Goal: Task Accomplishment & Management: Manage account settings

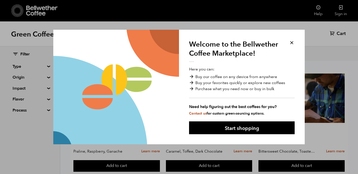
click at [290, 43] on button at bounding box center [292, 43] width 6 height 6
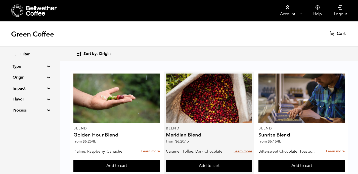
scroll to position [53, 0]
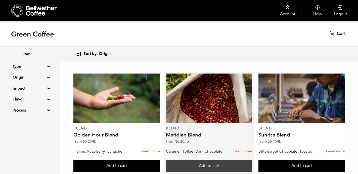
click at [160, 160] on button "Add to cart" at bounding box center [116, 166] width 86 height 12
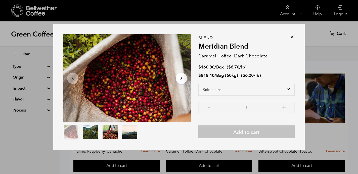
click at [293, 36] on icon at bounding box center [291, 36] width 5 height 5
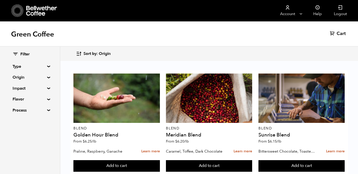
scroll to position [0, 0]
click at [16, 67] on summary "Type" at bounding box center [30, 66] width 35 height 6
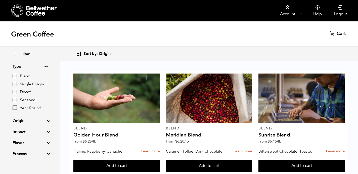
click at [16, 64] on summary "Type" at bounding box center [30, 66] width 35 height 6
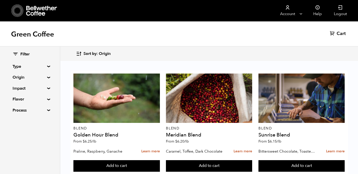
click at [39, 13] on icon at bounding box center [41, 11] width 31 height 10
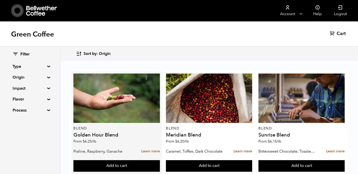
scroll to position [27, 0]
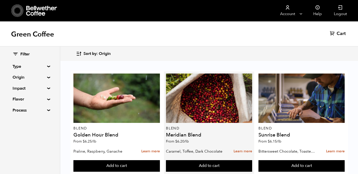
click at [214, 98] on div "Blend Meridian Blend From $ 6.20 /lb" at bounding box center [209, 109] width 86 height 73
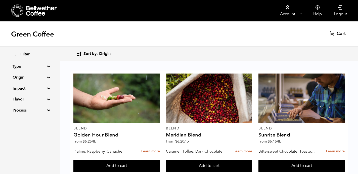
scroll to position [533, 0]
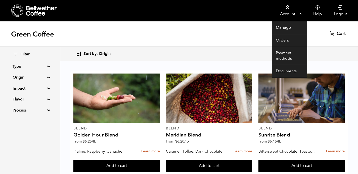
click at [287, 11] on link "Account" at bounding box center [287, 10] width 31 height 21
click at [279, 41] on link "Orders" at bounding box center [289, 40] width 35 height 13
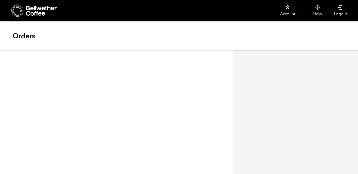
scroll to position [0, 0]
click at [157, 91] on div "No order has been made yet." at bounding box center [116, 111] width 233 height 123
click at [25, 36] on h1 "Orders" at bounding box center [24, 35] width 22 height 9
click at [73, 72] on div "No order has been made yet." at bounding box center [116, 111] width 233 height 123
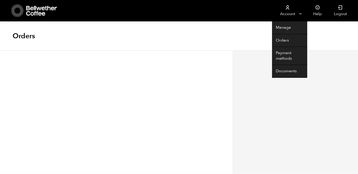
click at [280, 11] on link "Account" at bounding box center [287, 10] width 31 height 21
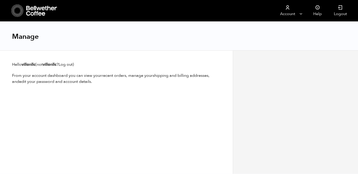
scroll to position [0, 0]
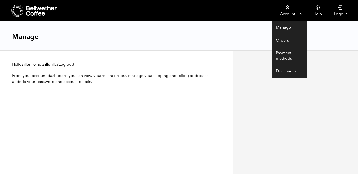
click at [285, 11] on link "Account" at bounding box center [287, 10] width 31 height 21
click at [280, 28] on link "Manage" at bounding box center [289, 27] width 35 height 13
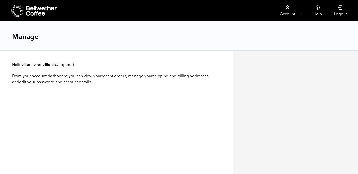
click at [33, 16] on icon at bounding box center [41, 11] width 31 height 10
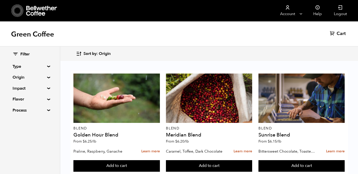
click at [21, 107] on summary "Process" at bounding box center [30, 110] width 35 height 6
click at [20, 98] on summary "Flavor" at bounding box center [30, 99] width 35 height 6
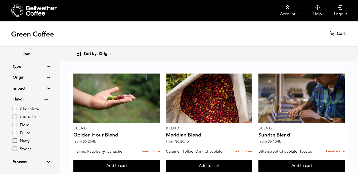
click at [20, 98] on summary "Flavor" at bounding box center [30, 99] width 35 height 6
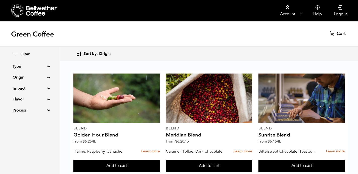
click at [19, 87] on summary "Impact" at bounding box center [30, 88] width 35 height 6
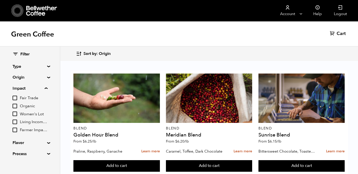
click at [19, 87] on summary "Impact" at bounding box center [30, 88] width 35 height 6
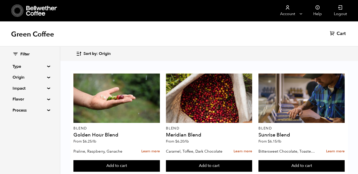
click at [19, 77] on summary "Origin" at bounding box center [30, 77] width 35 height 6
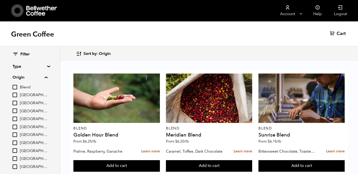
click at [19, 77] on summary "Origin" at bounding box center [30, 77] width 35 height 6
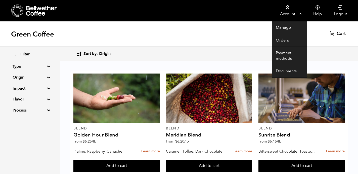
click at [286, 16] on link "Account" at bounding box center [287, 10] width 31 height 21
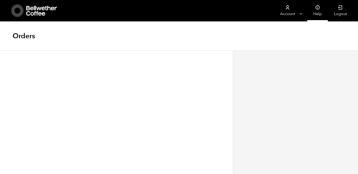
click at [317, 9] on icon at bounding box center [317, 7] width 5 height 5
click at [33, 6] on icon at bounding box center [41, 11] width 31 height 10
